Goal: Information Seeking & Learning: Learn about a topic

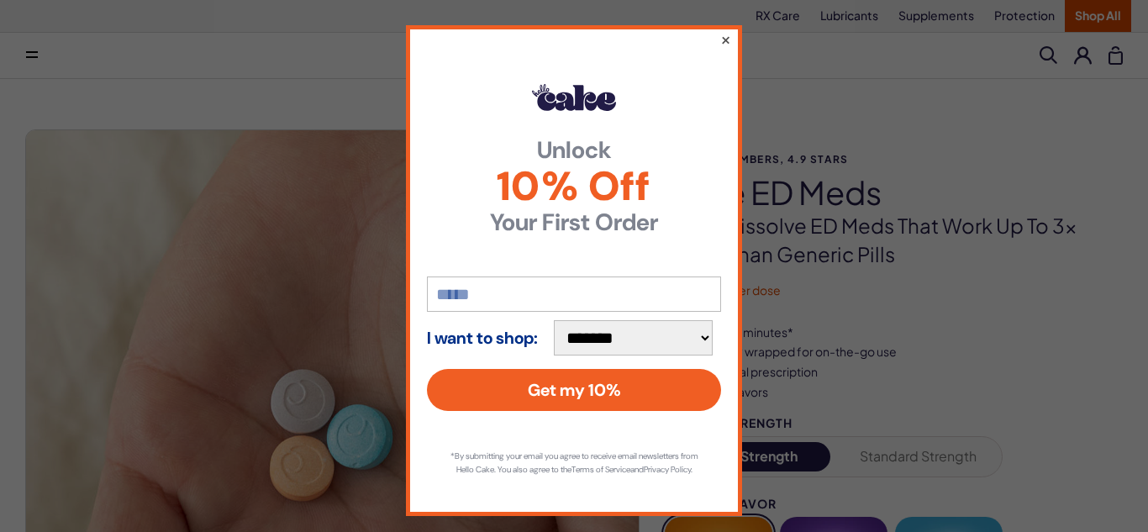
click at [724, 36] on button "×" at bounding box center [725, 39] width 11 height 20
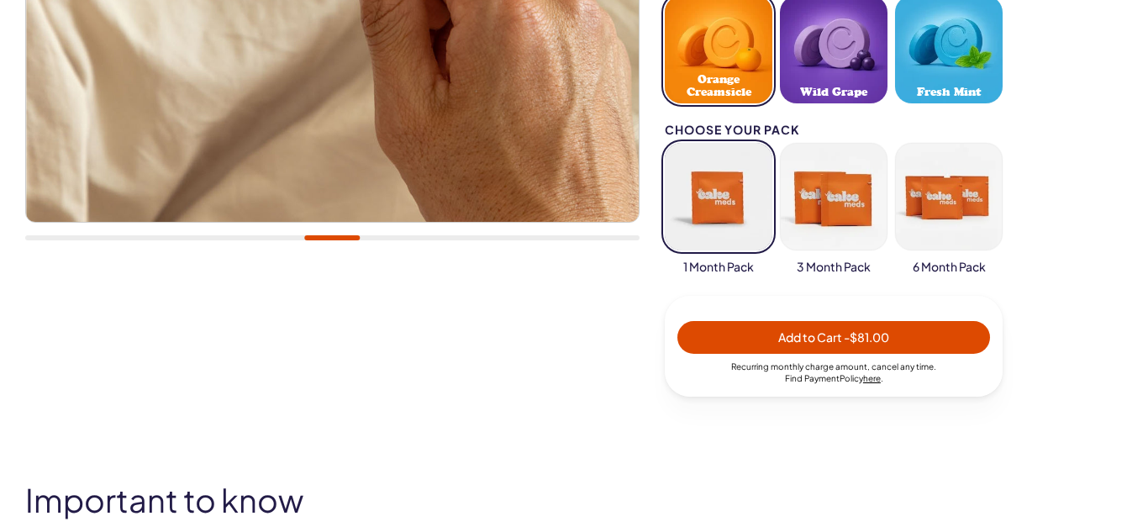
scroll to position [538, 0]
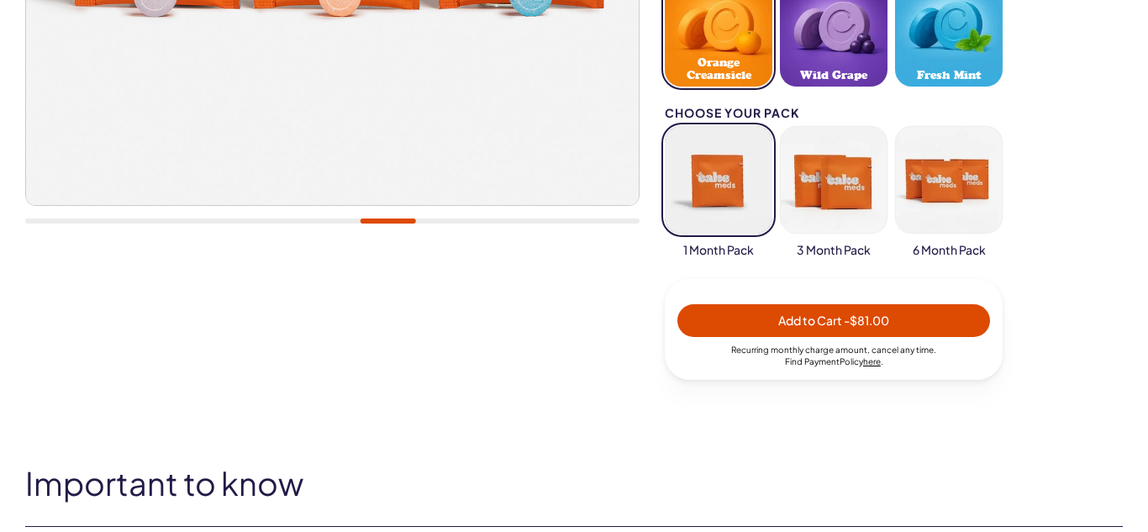
click at [723, 167] on button "button" at bounding box center [719, 180] width 108 height 108
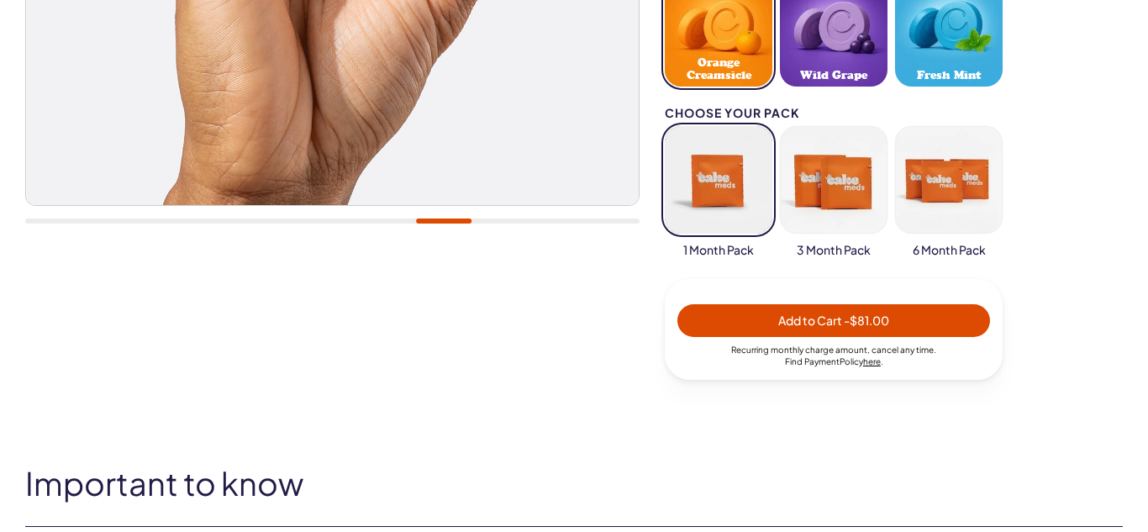
click at [723, 167] on button "button" at bounding box center [719, 180] width 108 height 108
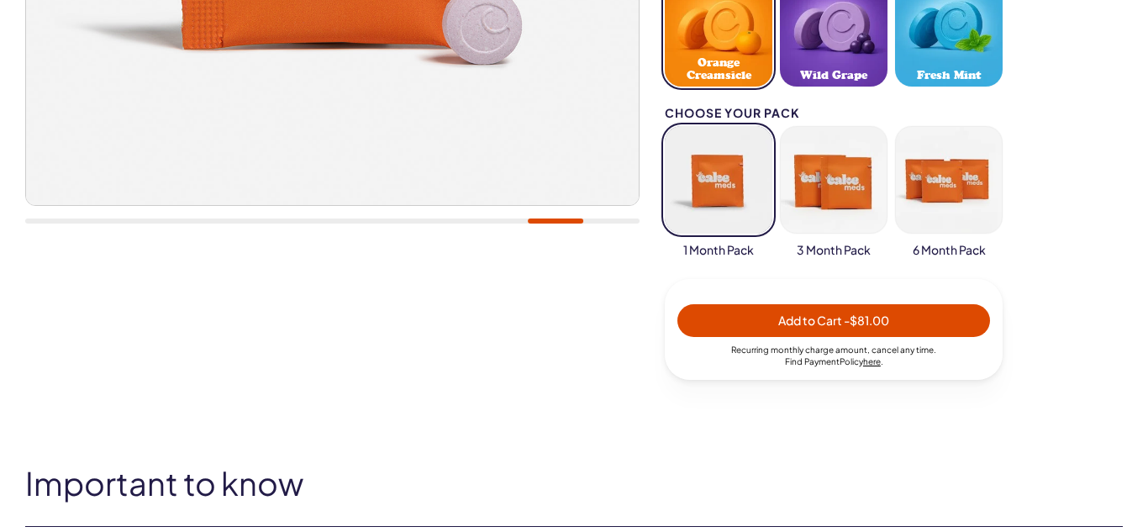
type button "103"
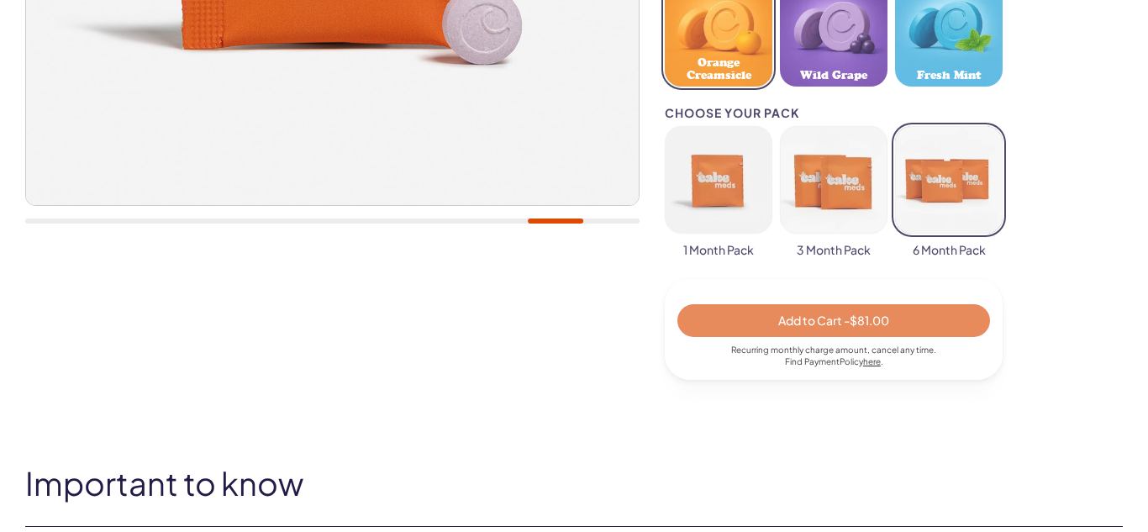
type button "106"
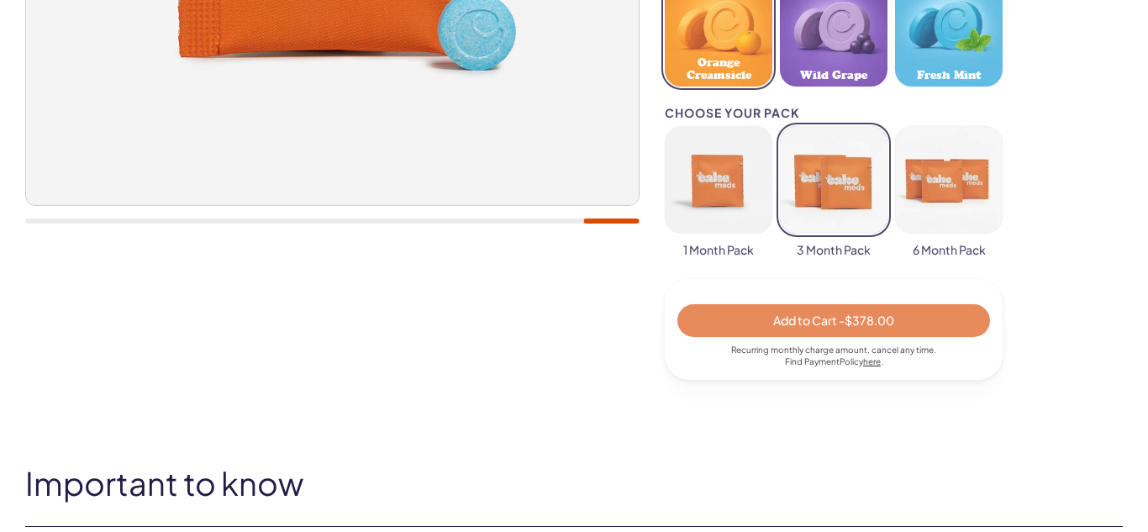
type button "104"
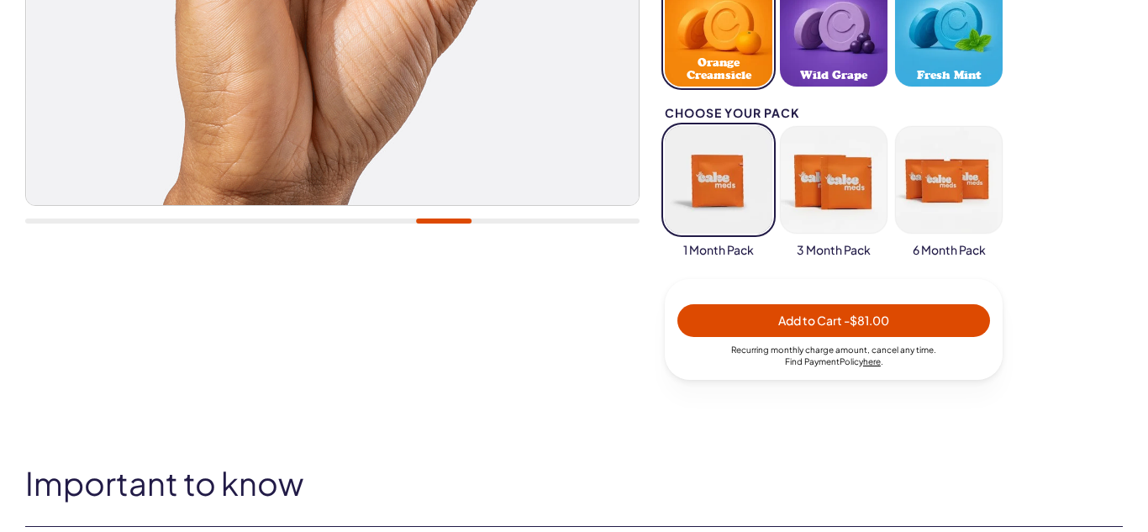
click at [895, 126] on button "106" at bounding box center [949, 180] width 108 height 108
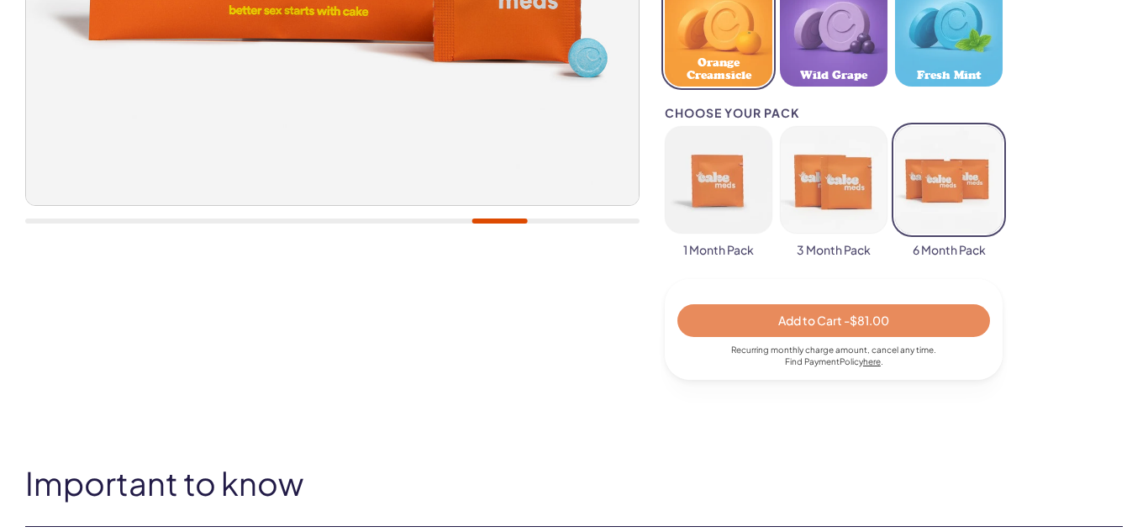
click at [895, 126] on button "106" at bounding box center [949, 180] width 108 height 108
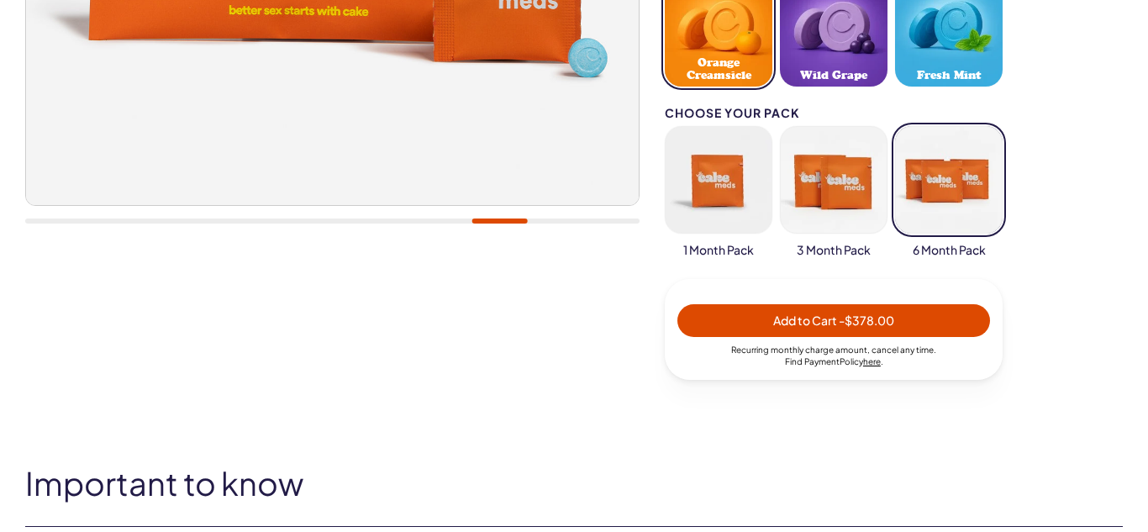
click at [895, 126] on button "106" at bounding box center [949, 180] width 108 height 108
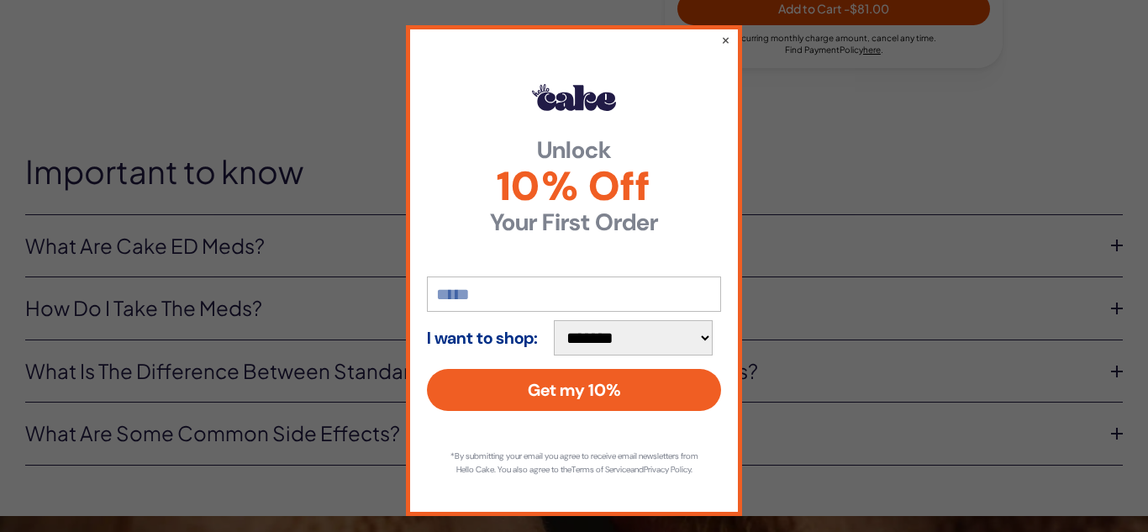
scroll to position [907, 0]
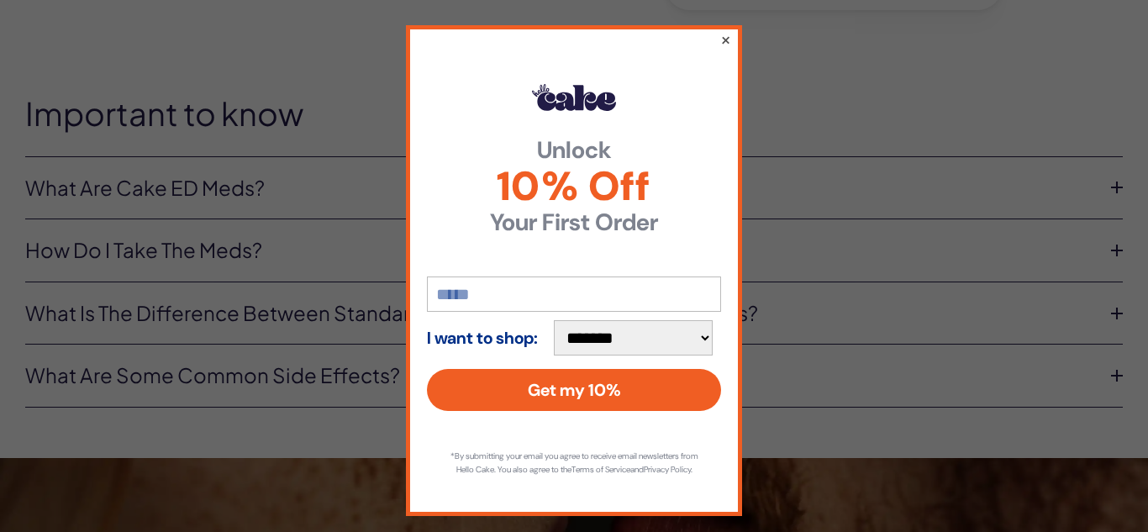
click at [723, 37] on button "×" at bounding box center [725, 39] width 11 height 20
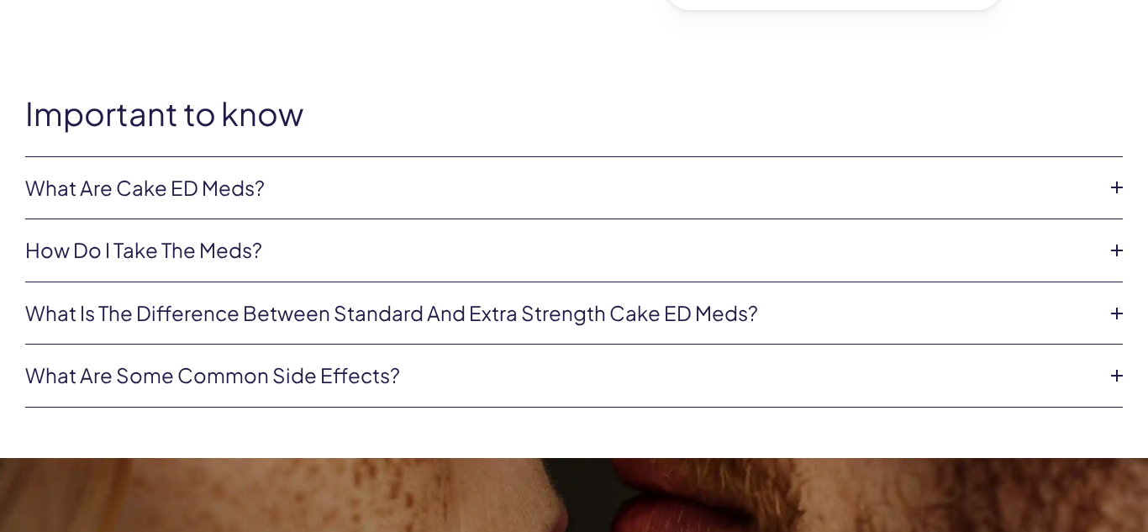
click at [326, 380] on link "What are some common side effects?" at bounding box center [560, 375] width 1070 height 29
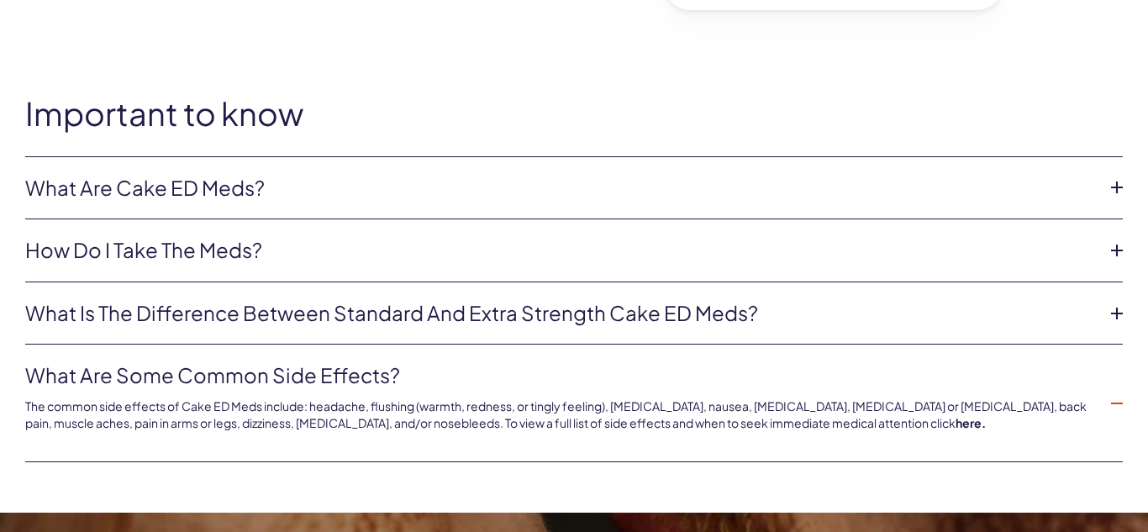
click at [185, 322] on link "What is the difference between Standard and Extra Strength Cake ED meds?" at bounding box center [560, 313] width 1070 height 29
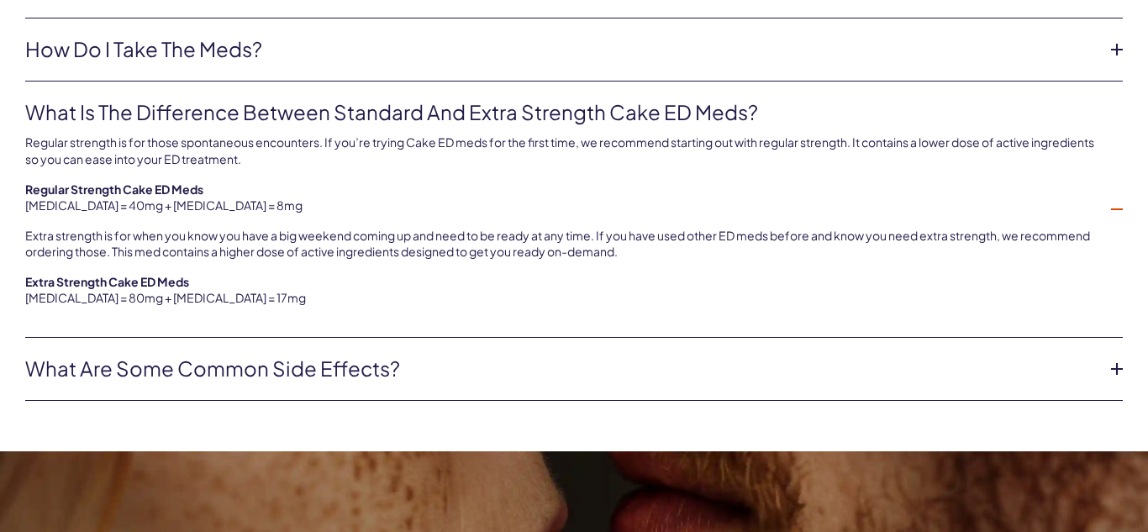
scroll to position [1109, 0]
